Goal: Obtain resource: Obtain resource

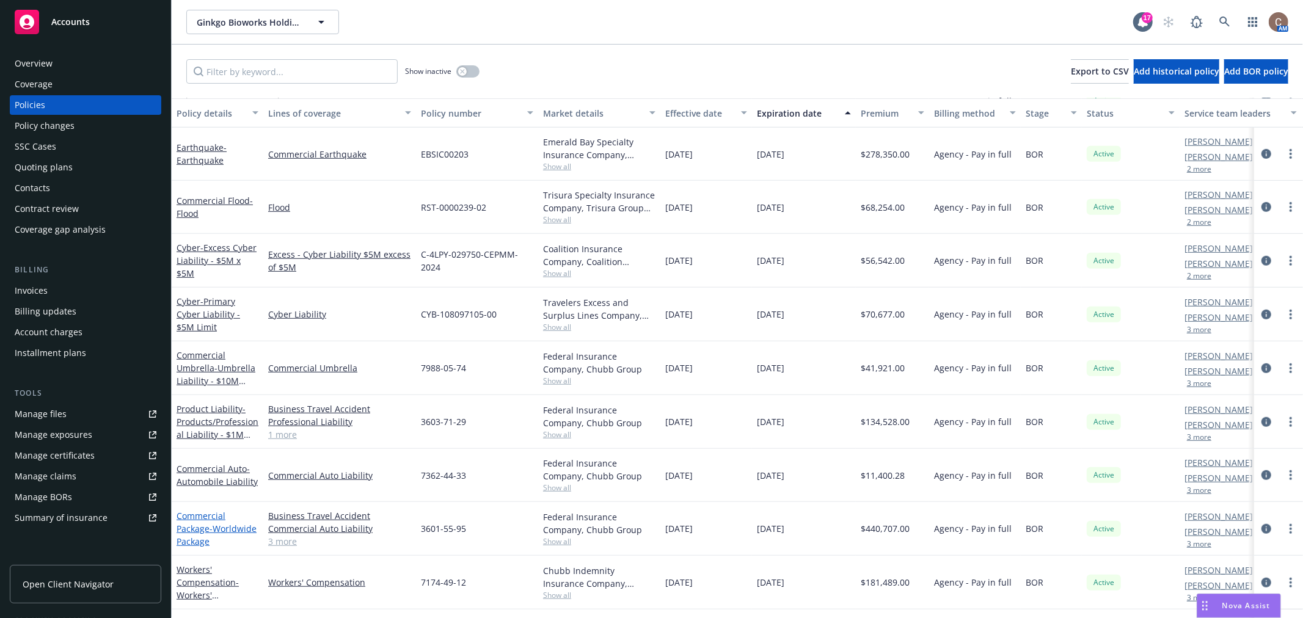
scroll to position [740, 0]
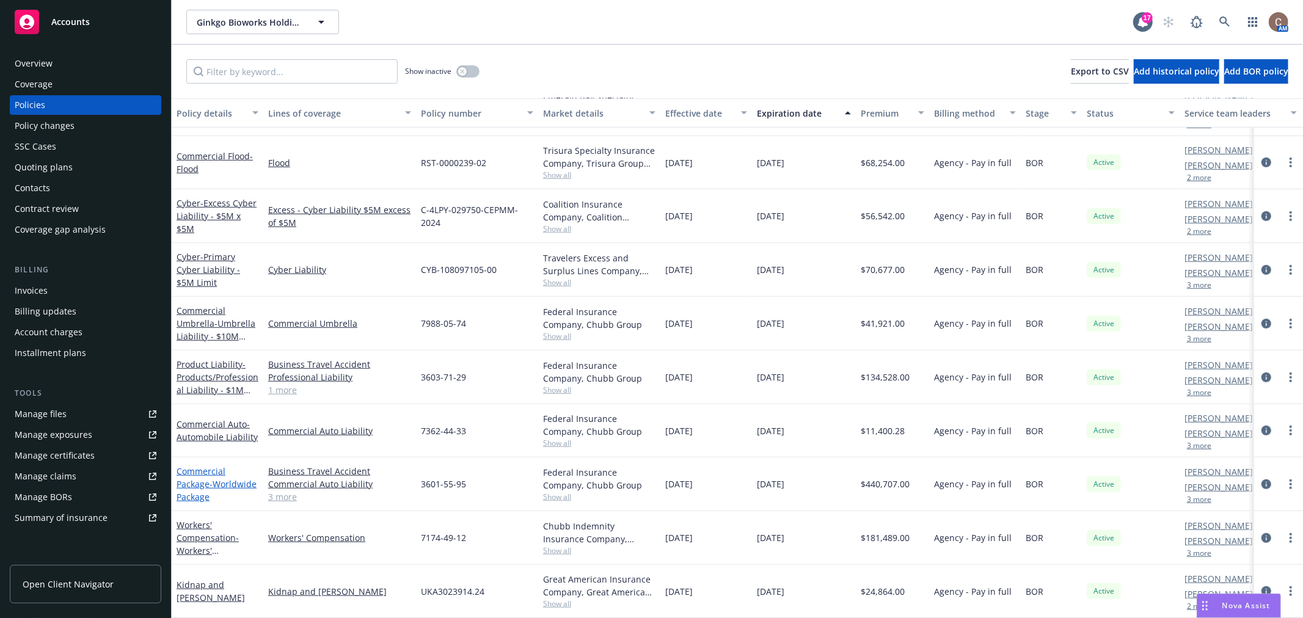
click at [196, 466] on link "Commercial Package - Worldwide Package" at bounding box center [217, 484] width 80 height 37
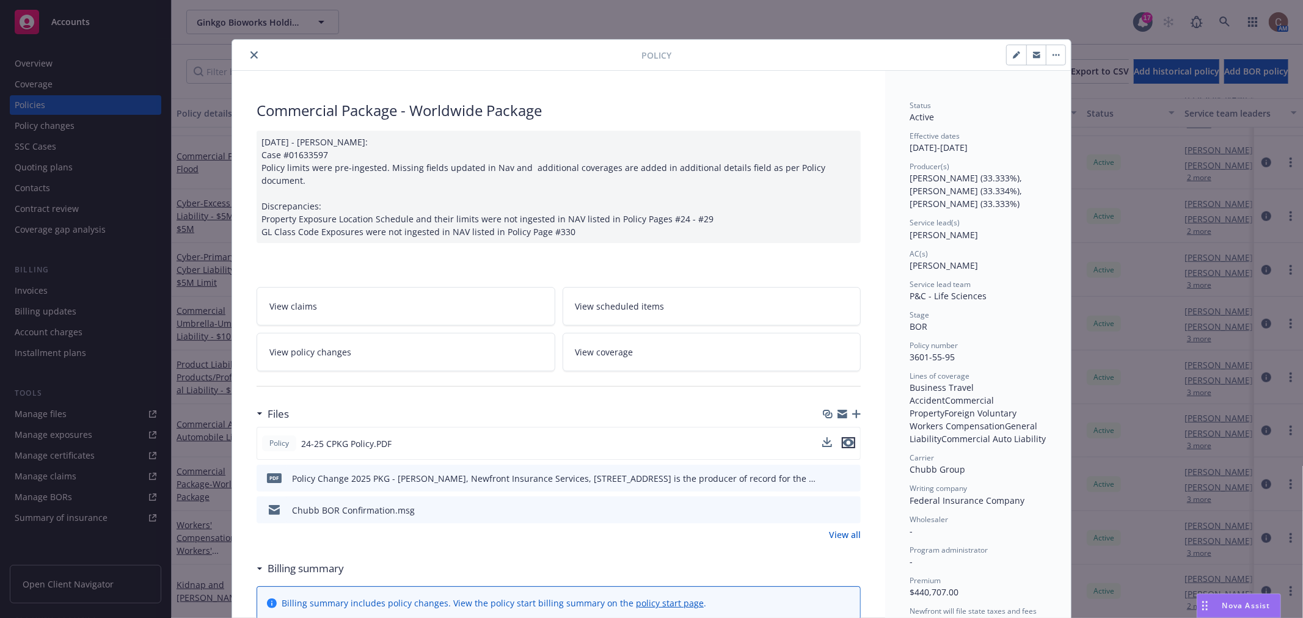
click at [846, 439] on icon "preview file" at bounding box center [848, 443] width 11 height 9
click at [251, 53] on icon "close" at bounding box center [254, 54] width 7 height 7
